Goal: Task Accomplishment & Management: Use online tool/utility

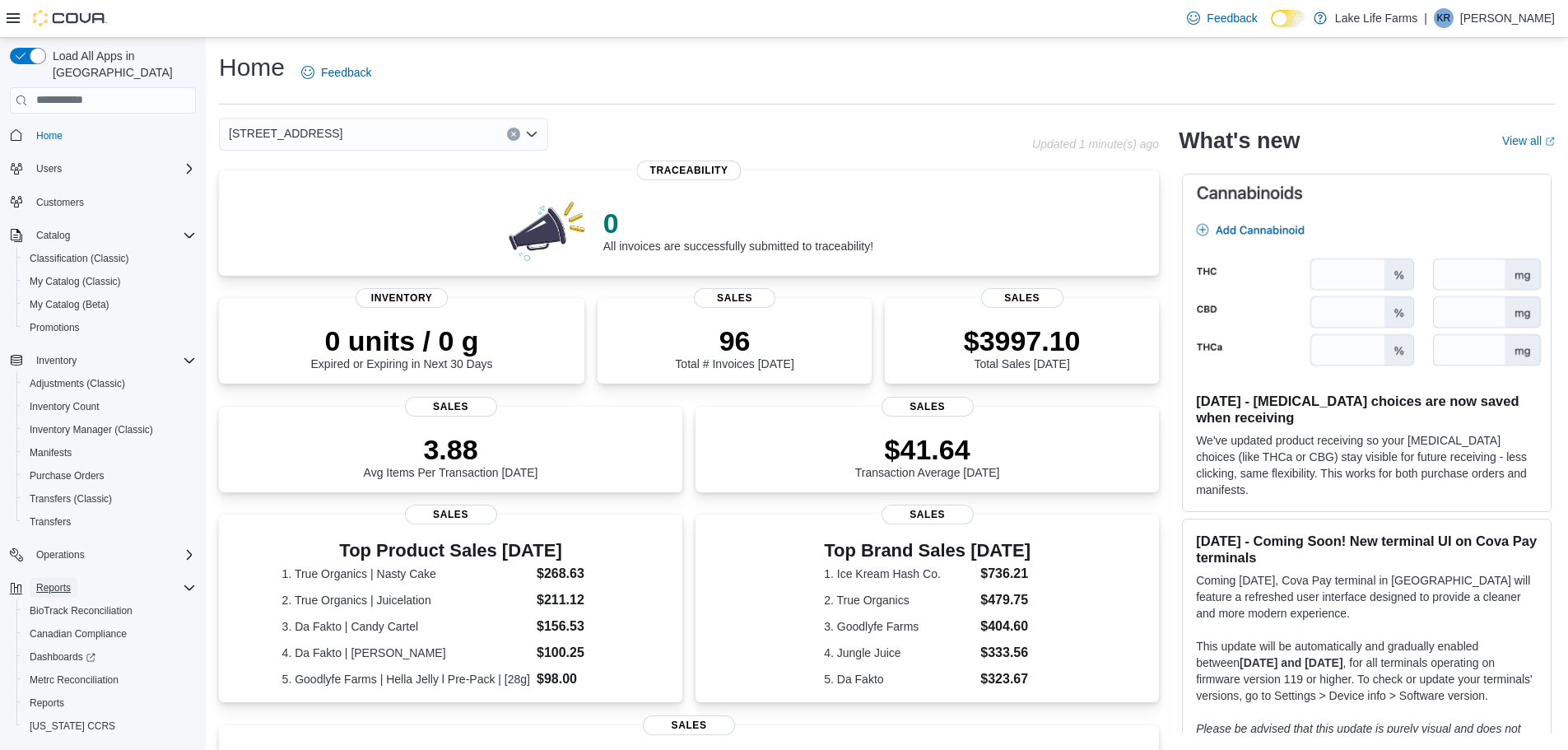
click at [44, 582] on span "Reports" at bounding box center [53, 588] width 35 height 13
click at [42, 693] on span "Reports" at bounding box center [46, 703] width 35 height 20
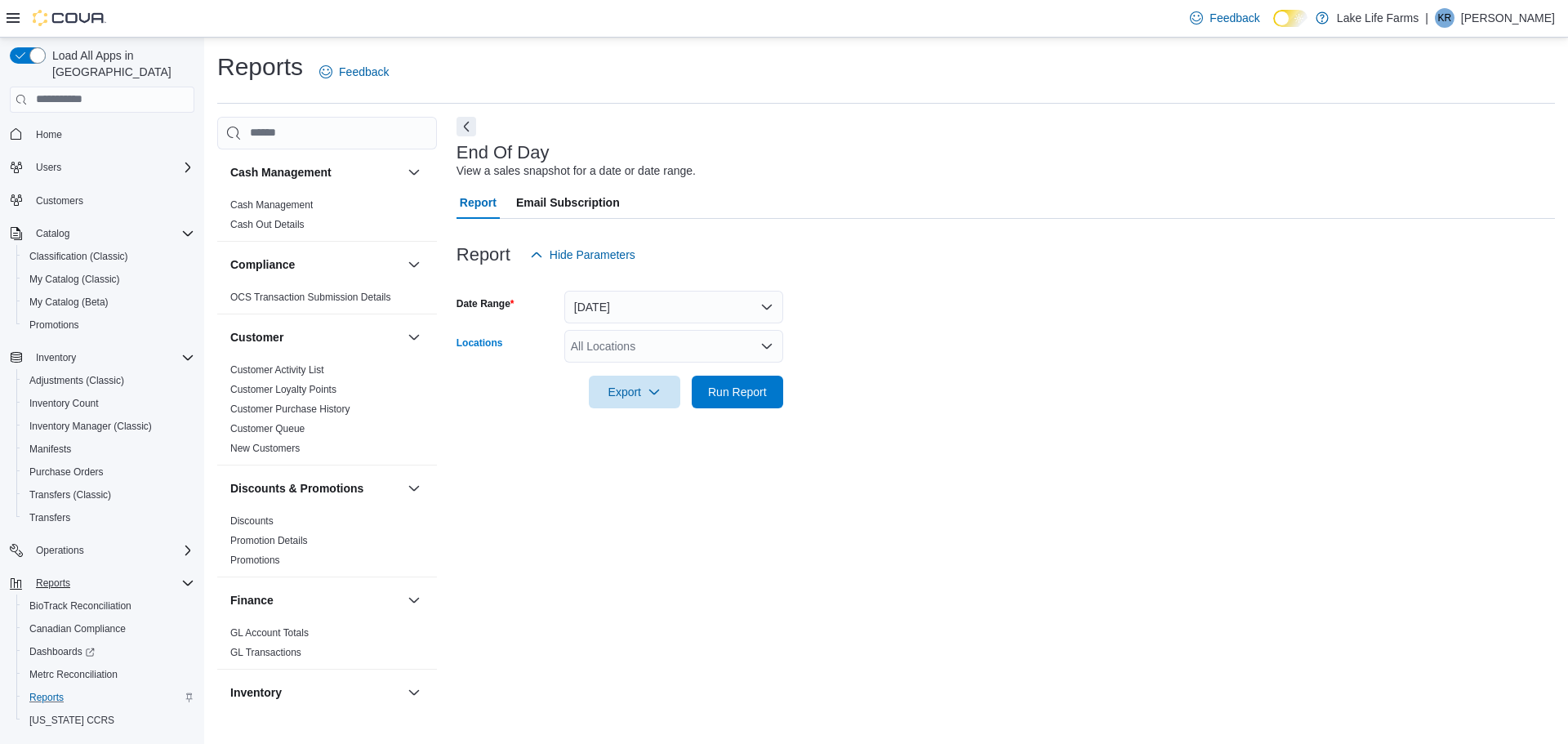
drag, startPoint x: 698, startPoint y: 337, endPoint x: 605, endPoint y: 336, distance: 93.0
click at [605, 336] on div "All Locations" at bounding box center [674, 346] width 219 height 33
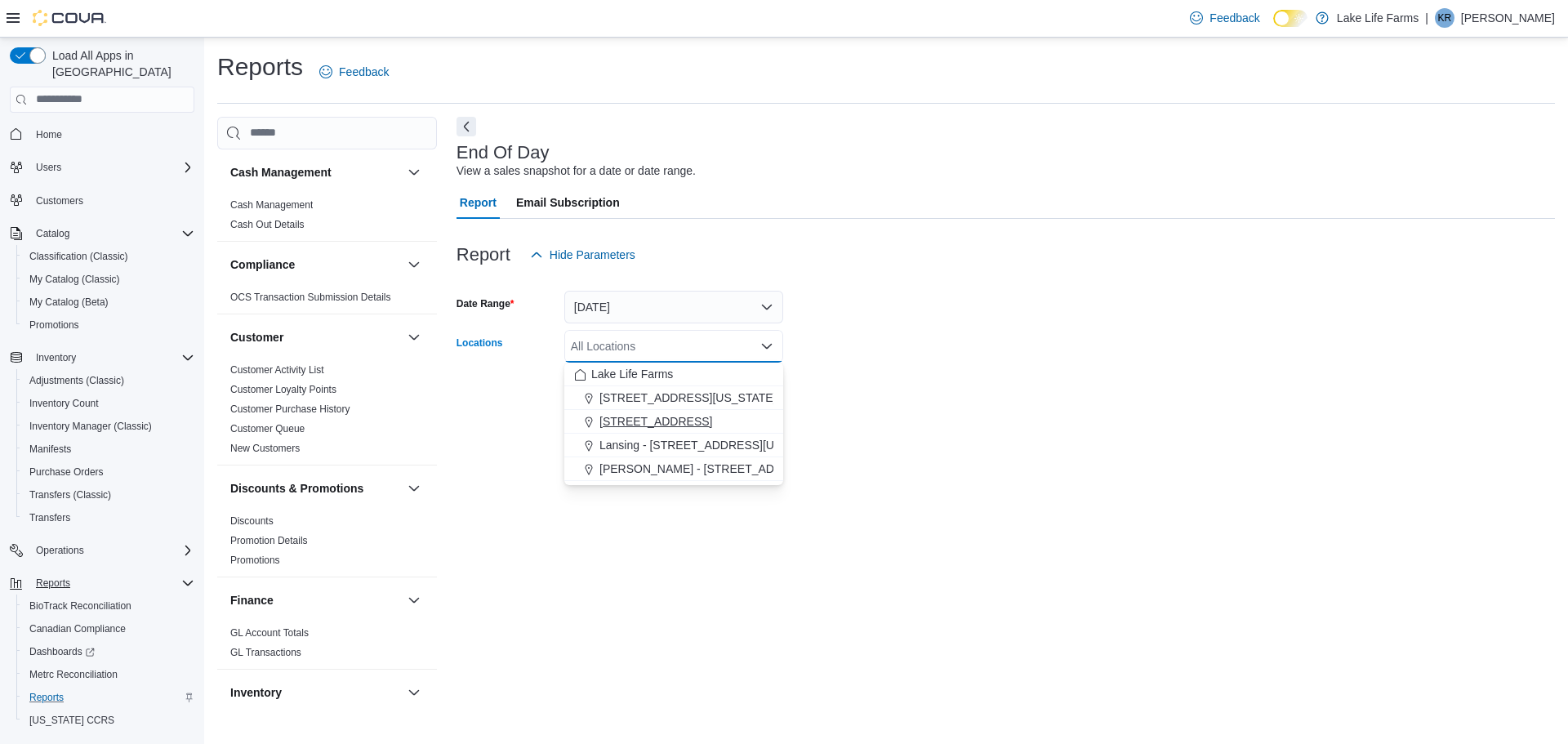
click at [618, 421] on span "[STREET_ADDRESS]" at bounding box center [656, 421] width 113 height 17
click at [960, 412] on div at bounding box center [1005, 418] width 1099 height 19
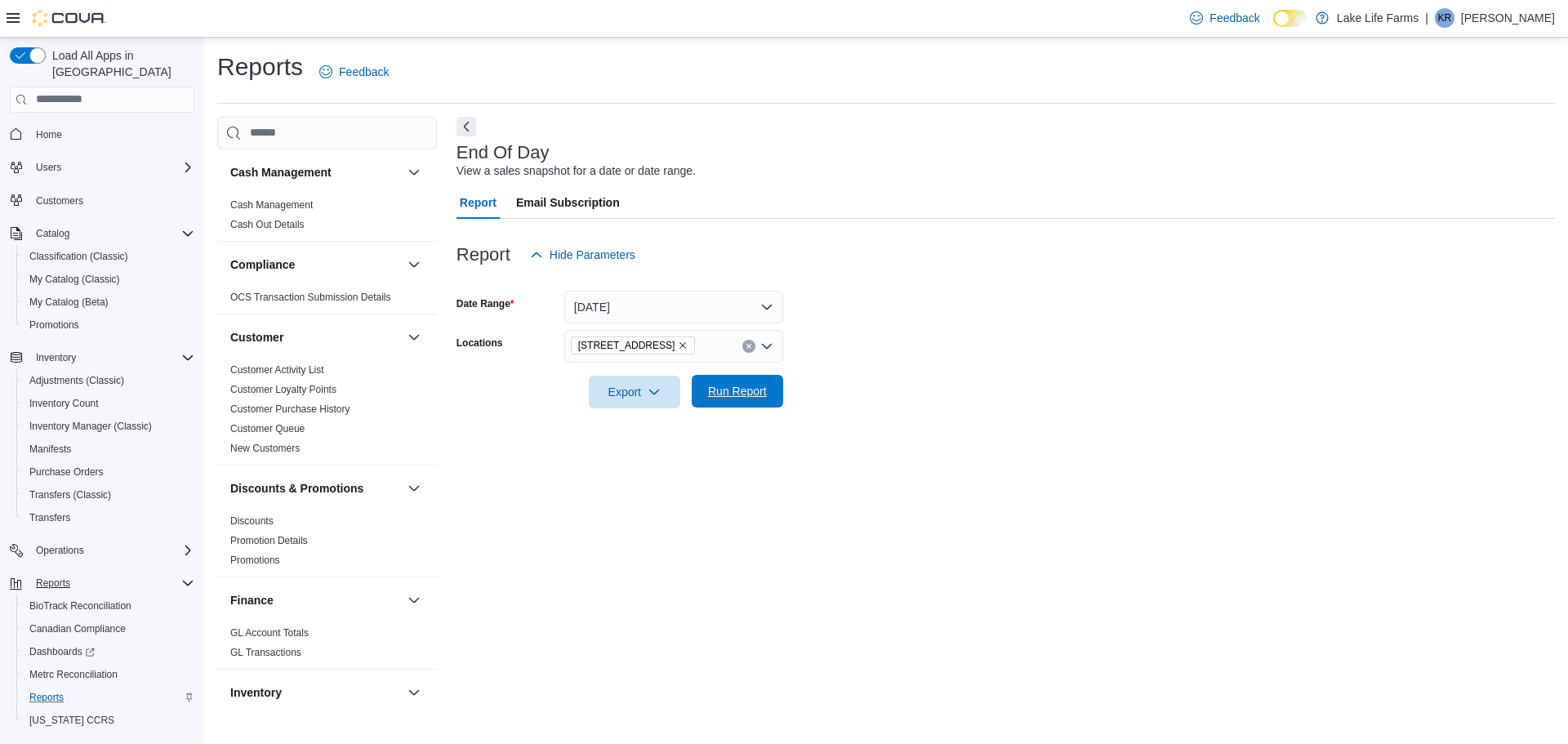
click at [736, 382] on span "Run Report" at bounding box center [737, 391] width 71 height 33
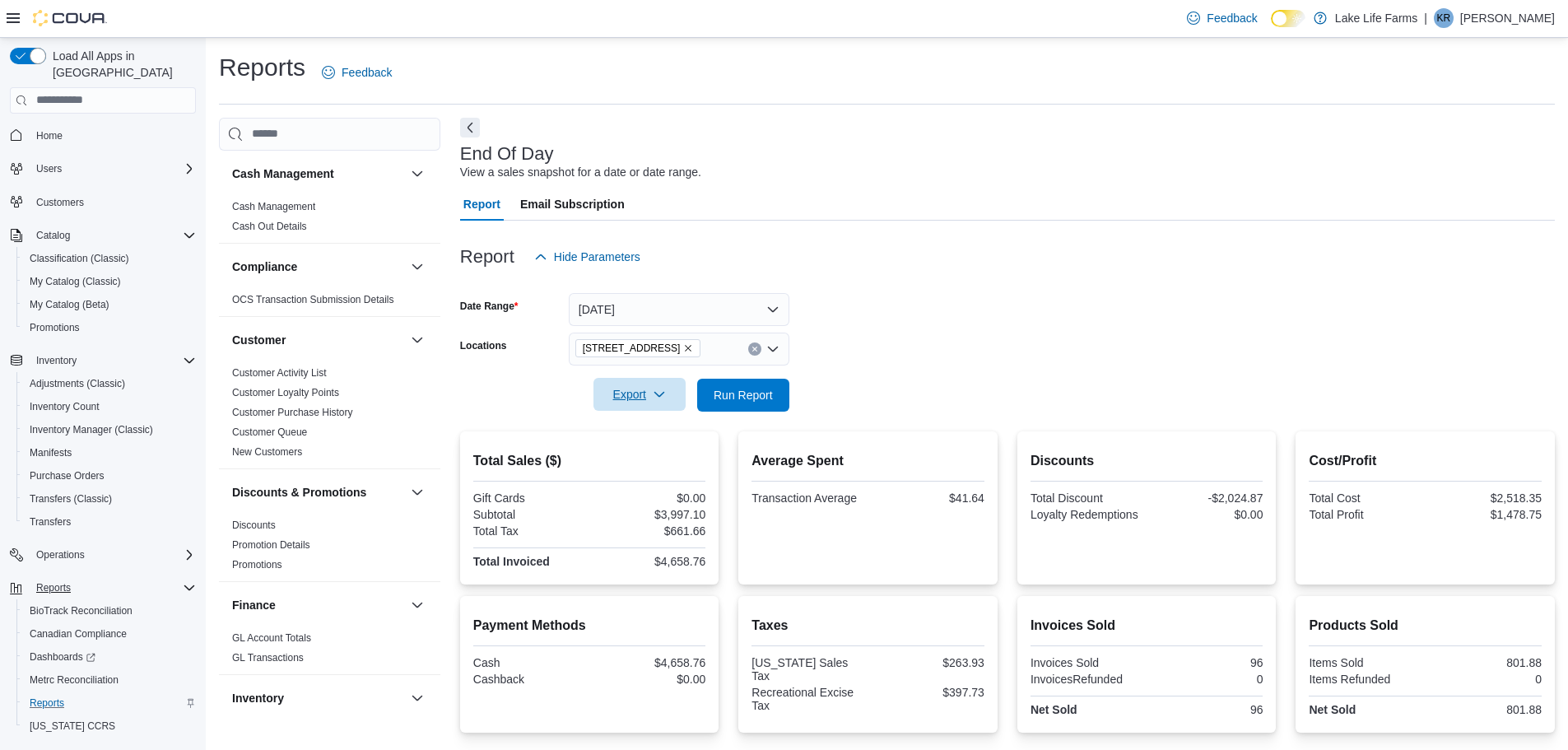
click at [624, 400] on span "Export" at bounding box center [639, 394] width 72 height 33
click at [639, 449] on button "Export to Pdf" at bounding box center [642, 461] width 94 height 33
click at [647, 399] on span "Export" at bounding box center [639, 394] width 72 height 33
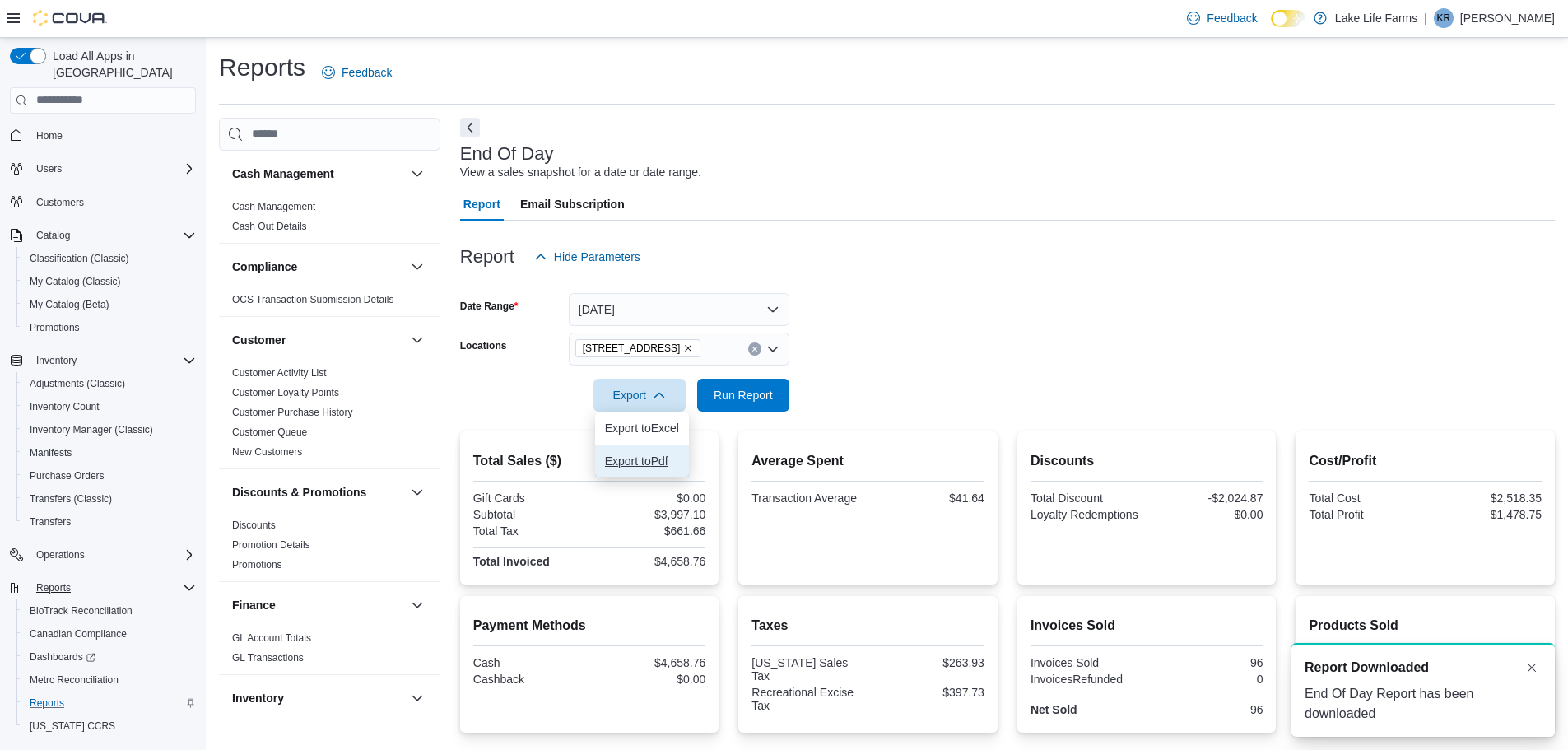
click at [644, 461] on span "Export to Pdf" at bounding box center [641, 461] width 74 height 13
